Goal: Information Seeking & Learning: Learn about a topic

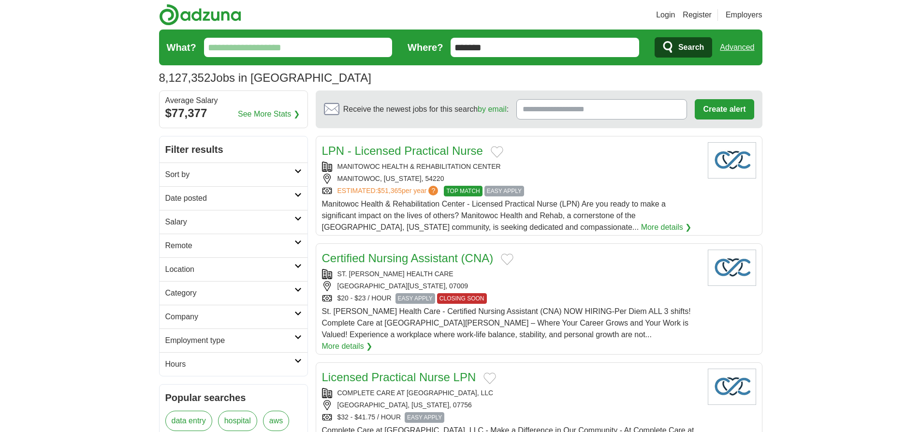
type input "*******"
click at [737, 47] on link "Advanced" at bounding box center [737, 47] width 34 height 19
